Goal: Information Seeking & Learning: Check status

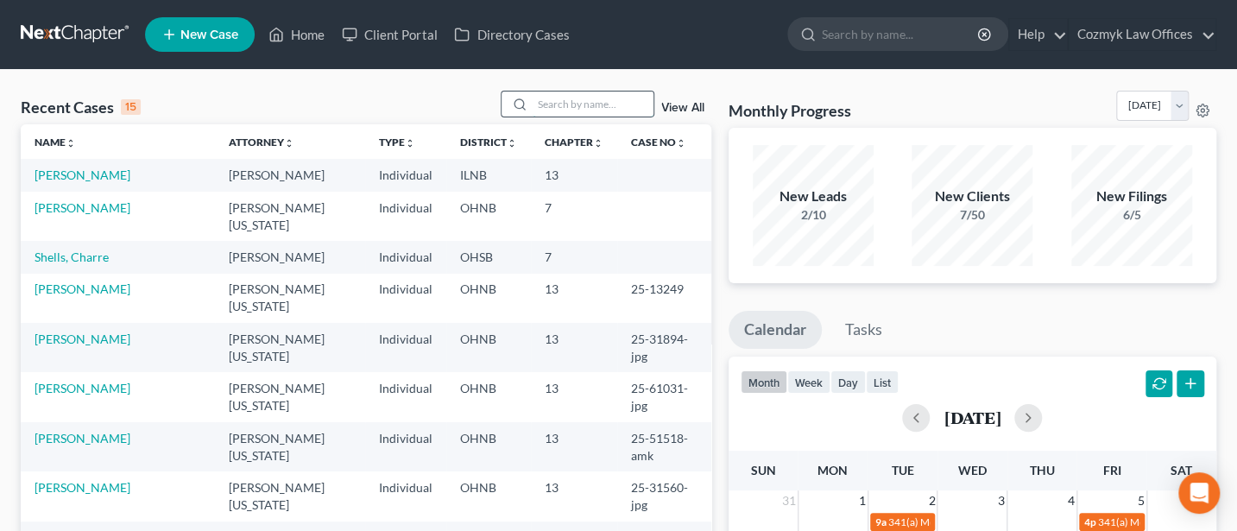
click at [559, 99] on input "search" at bounding box center [593, 104] width 121 height 25
type input "[PERSON_NAME]"
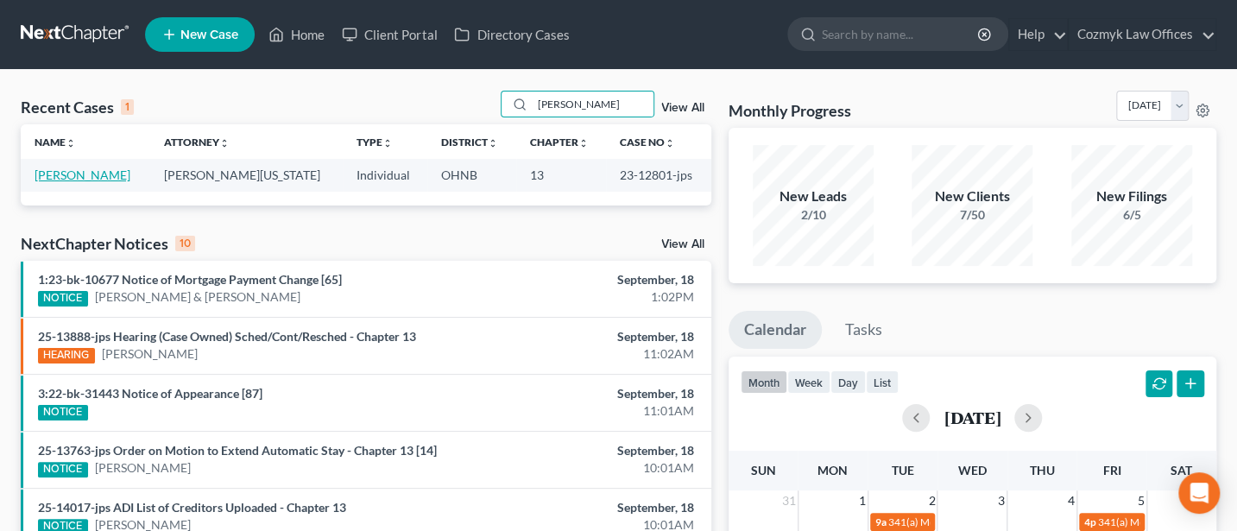
click at [85, 174] on link "[PERSON_NAME]" at bounding box center [83, 175] width 96 height 15
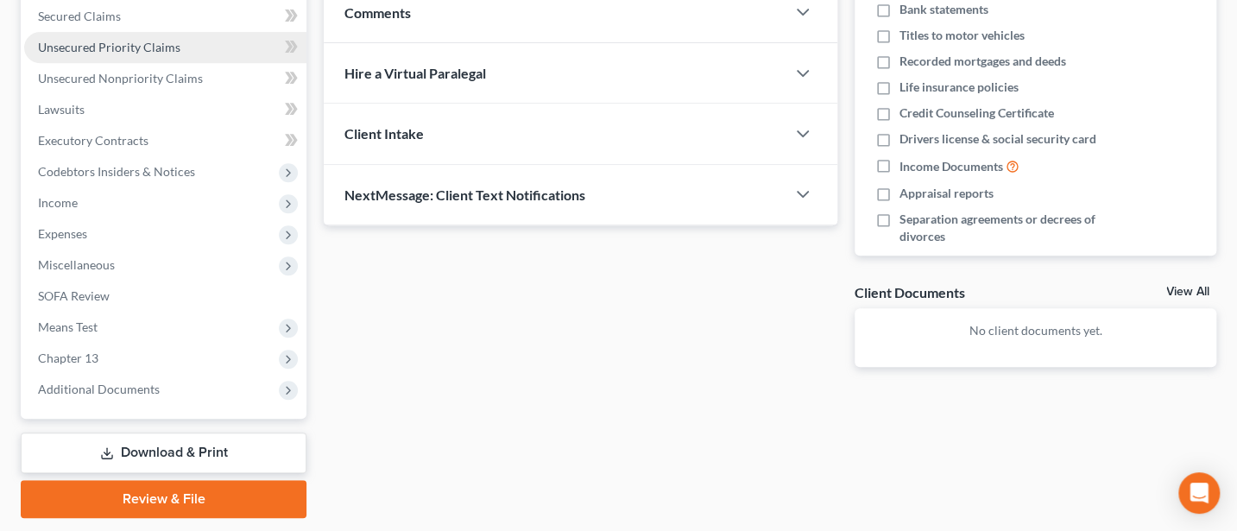
scroll to position [416, 0]
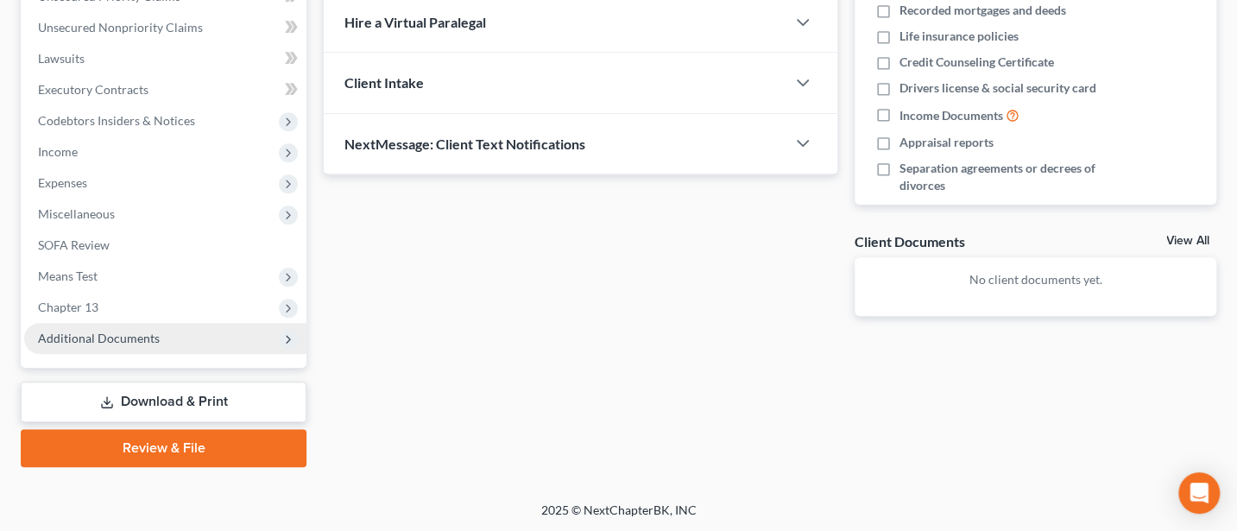
click at [99, 331] on span "Additional Documents" at bounding box center [99, 338] width 122 height 15
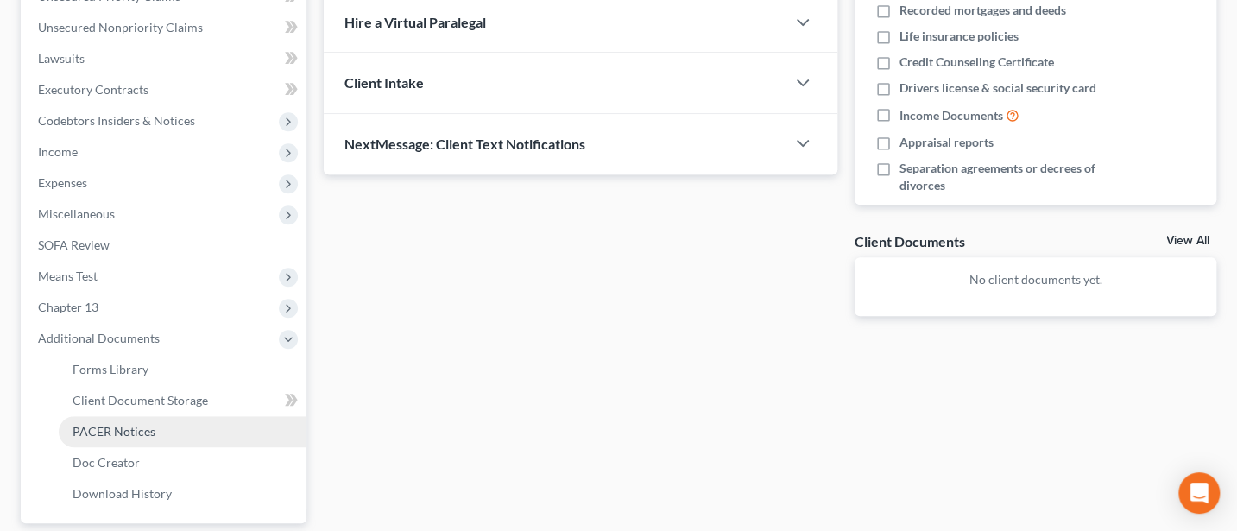
click at [119, 421] on link "PACER Notices" at bounding box center [183, 431] width 248 height 31
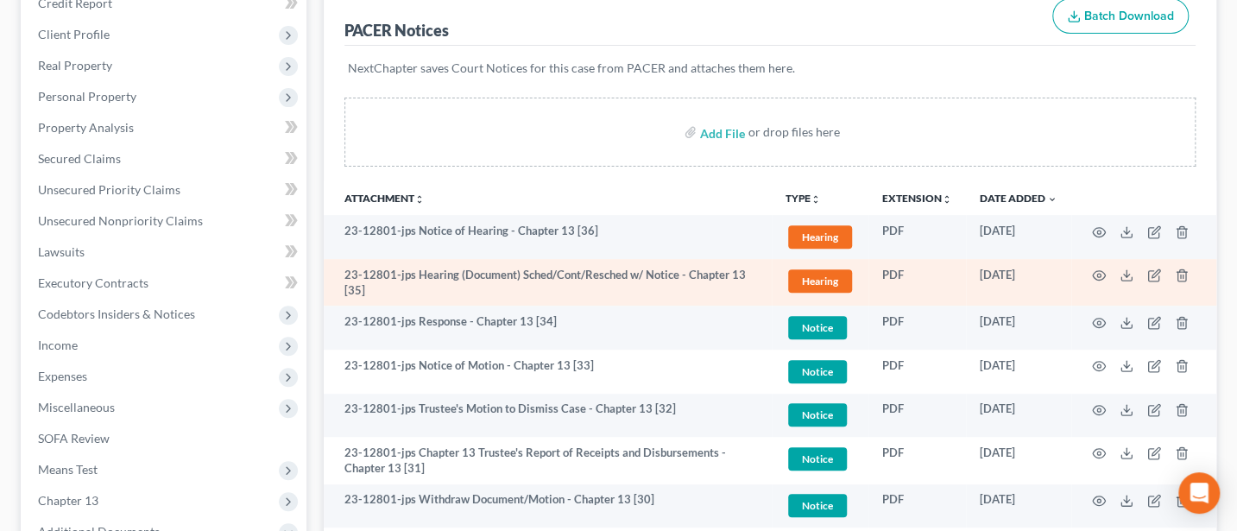
scroll to position [230, 0]
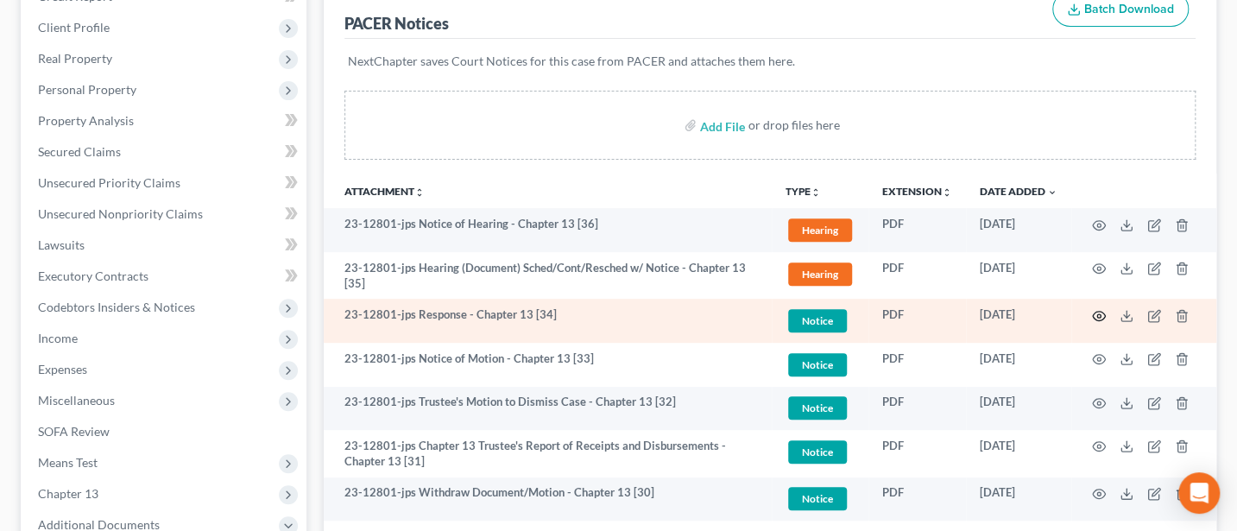
click at [1093, 312] on icon "button" at bounding box center [1099, 315] width 13 height 9
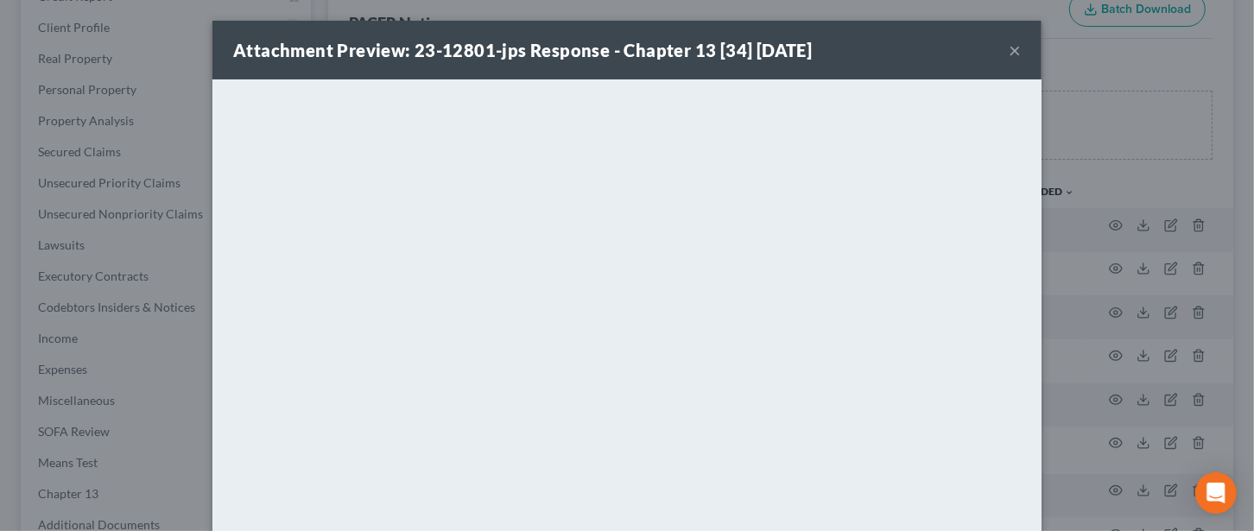
click at [1008, 49] on button "×" at bounding box center [1014, 50] width 12 height 21
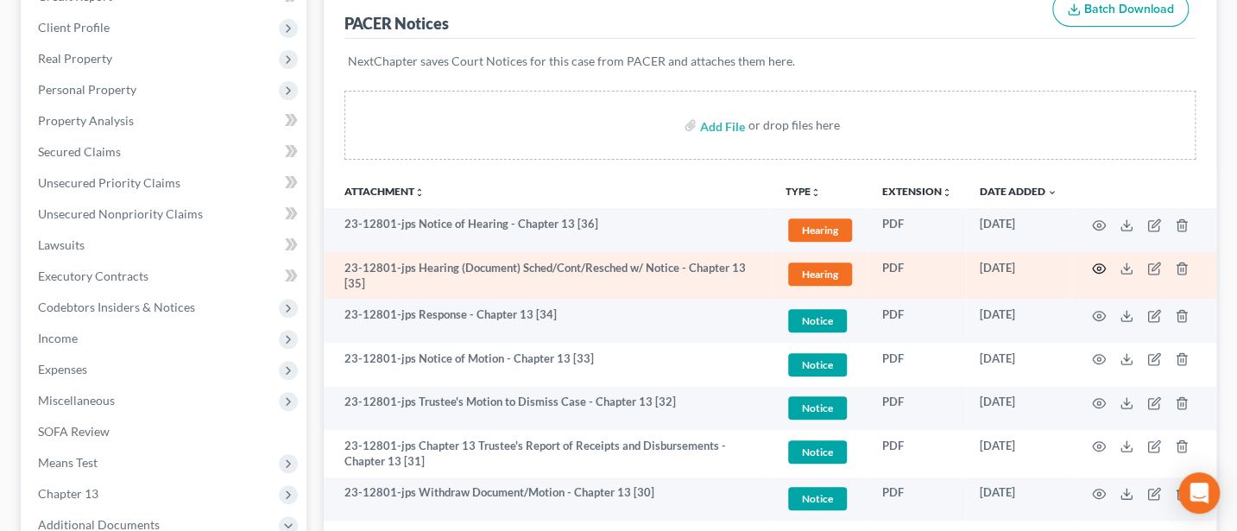
click at [1102, 268] on icon "button" at bounding box center [1099, 269] width 14 height 14
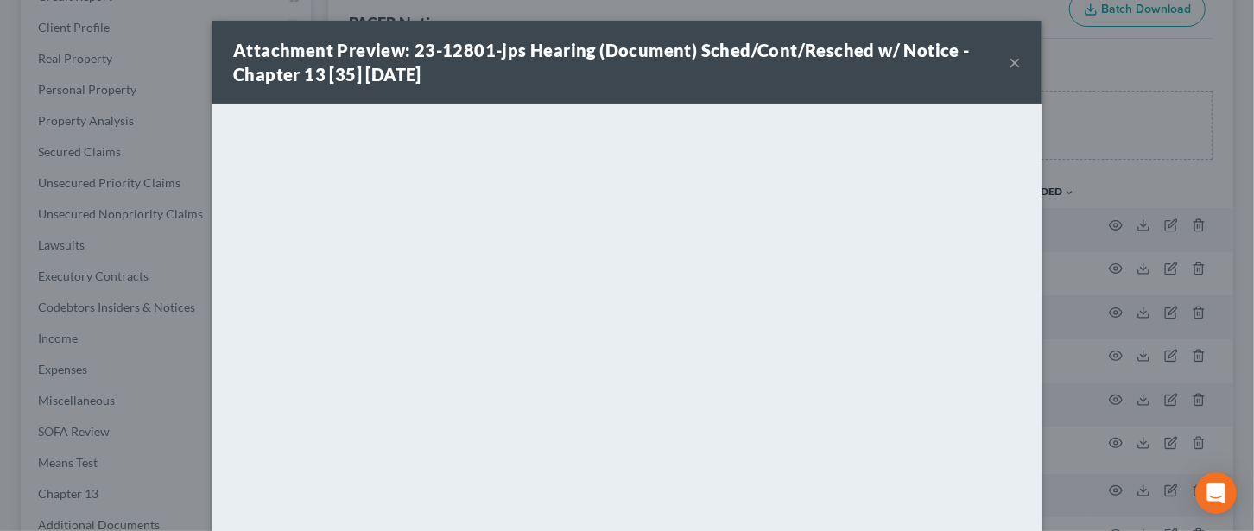
click at [1008, 60] on button "×" at bounding box center [1014, 62] width 12 height 21
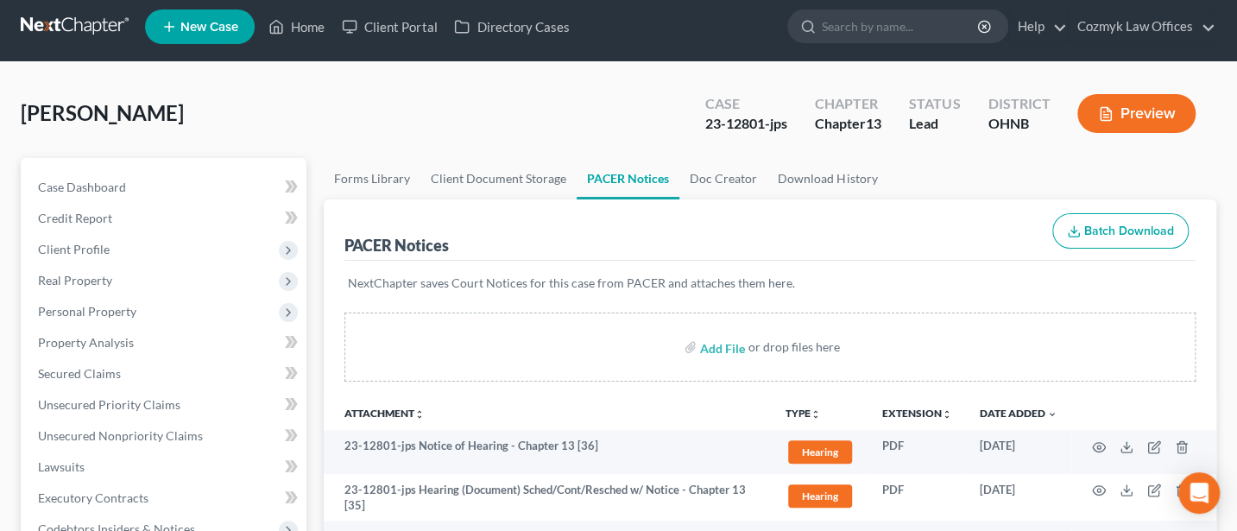
scroll to position [0, 0]
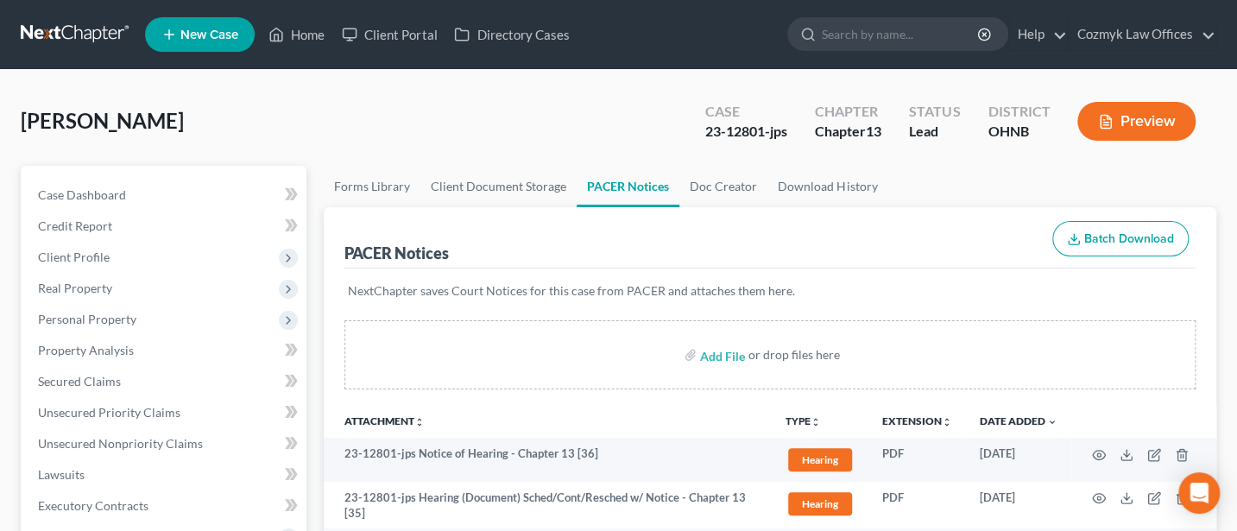
click at [661, 52] on ul "New Case Home Client Portal Directory Cases - No Result - See all results Or Pr…" at bounding box center [681, 34] width 1072 height 45
click at [1142, 35] on link "Cozmyk Law Offices" at bounding box center [1142, 34] width 147 height 31
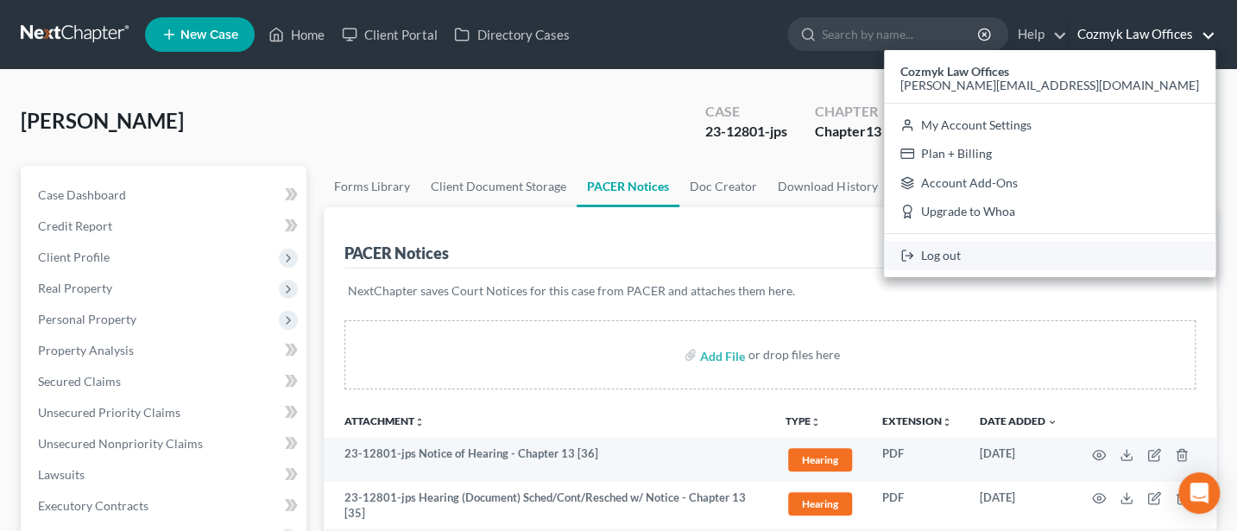
click at [1113, 263] on link "Log out" at bounding box center [1050, 255] width 332 height 29
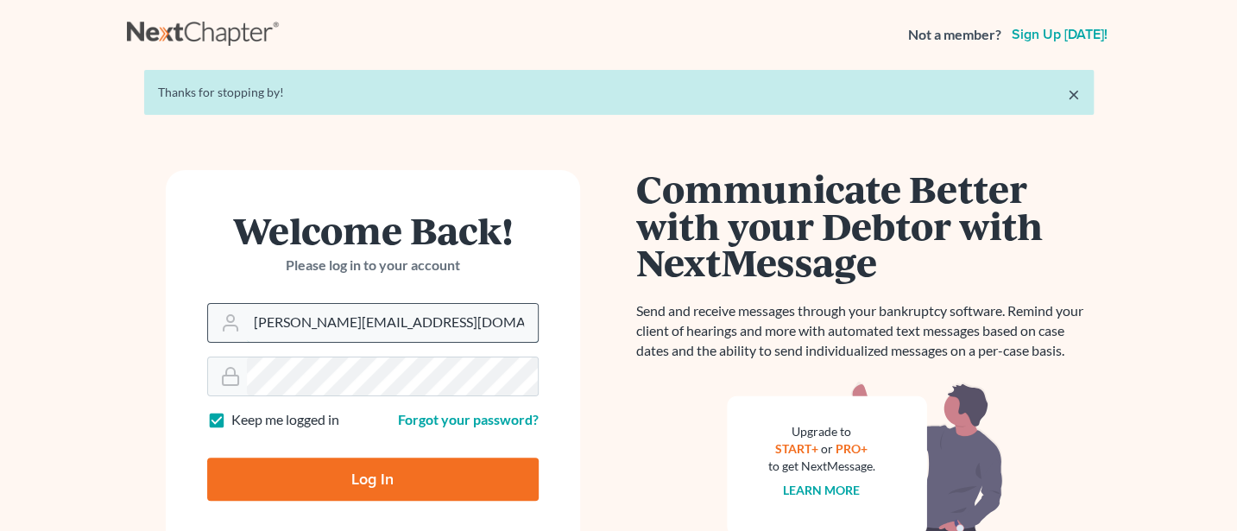
click at [389, 332] on input "Jann@cozmyklaw.com" at bounding box center [392, 323] width 291 height 38
click at [413, 326] on input "Jann@cozmyklaw.com" at bounding box center [392, 323] width 291 height 38
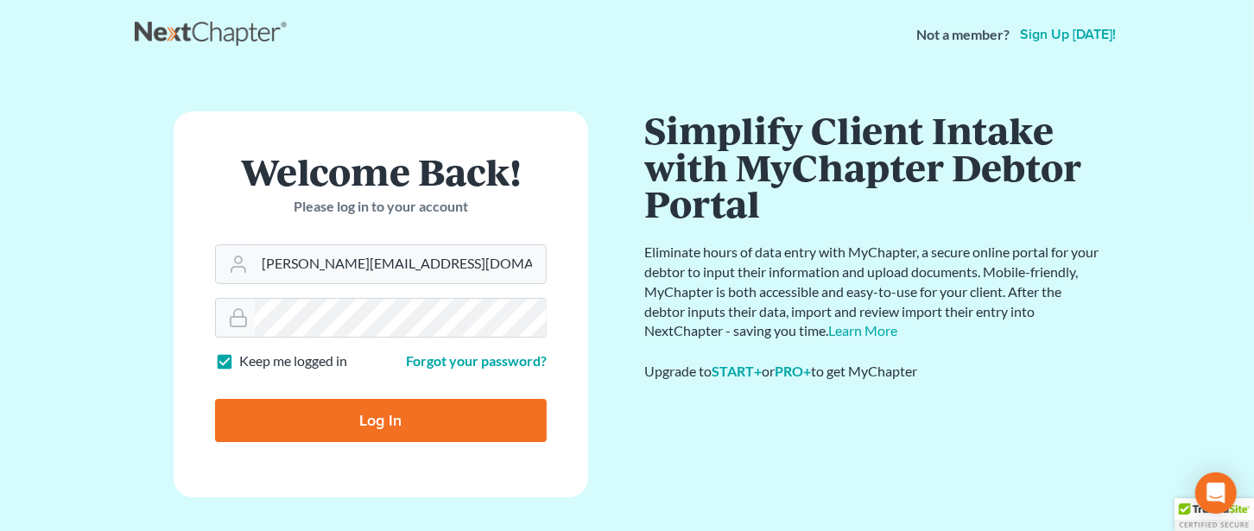
type input "Jann@jwashingtonlaw.com"
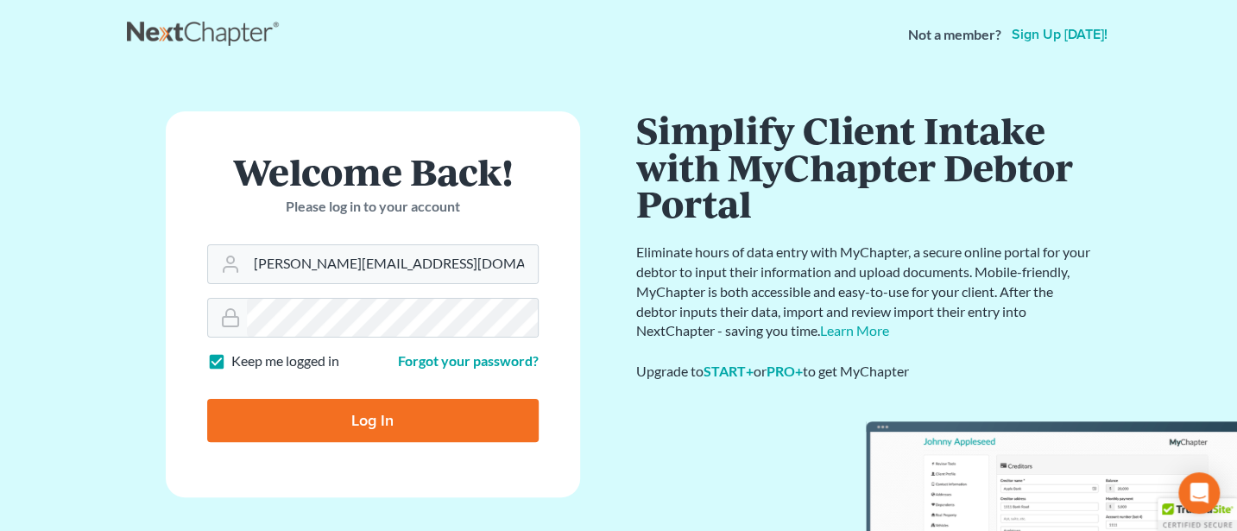
click at [344, 425] on input "Log In" at bounding box center [373, 420] width 332 height 43
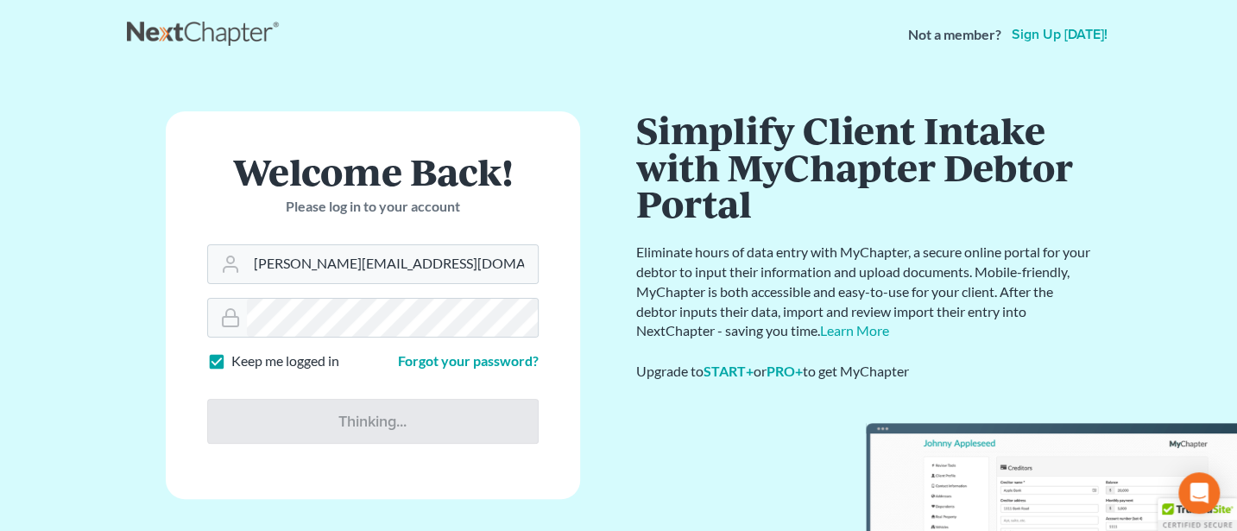
type input "Thinking..."
